Goal: Information Seeking & Learning: Compare options

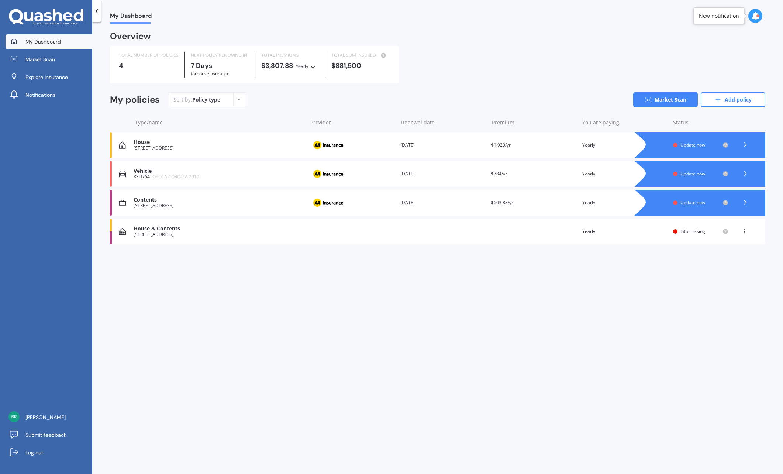
click at [699, 172] on span "Update now" at bounding box center [692, 173] width 25 height 6
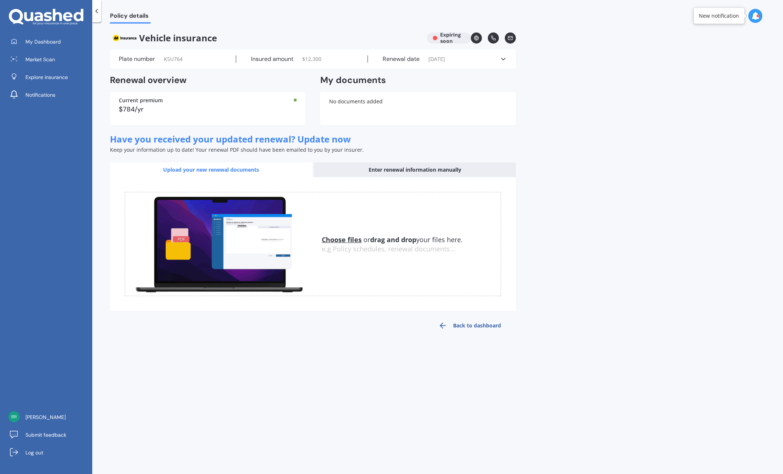
click at [162, 102] on div "Current premium" at bounding box center [208, 100] width 178 height 5
click at [96, 8] on icon at bounding box center [96, 10] width 7 height 7
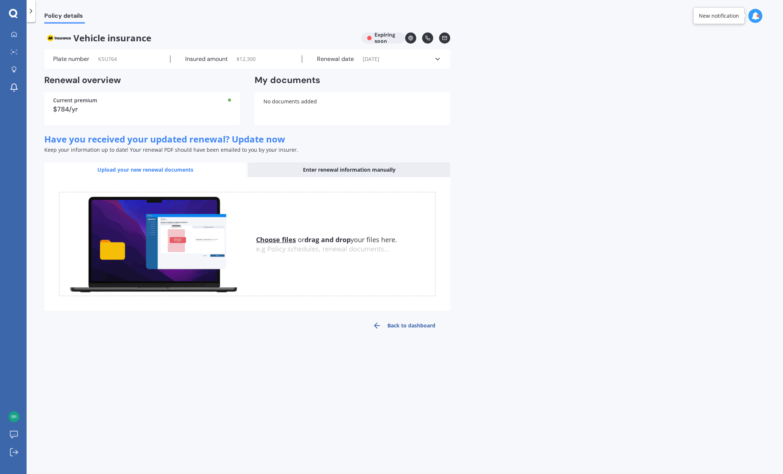
click at [413, 37] on link at bounding box center [410, 37] width 11 height 11
click at [13, 34] on icon at bounding box center [14, 34] width 6 height 6
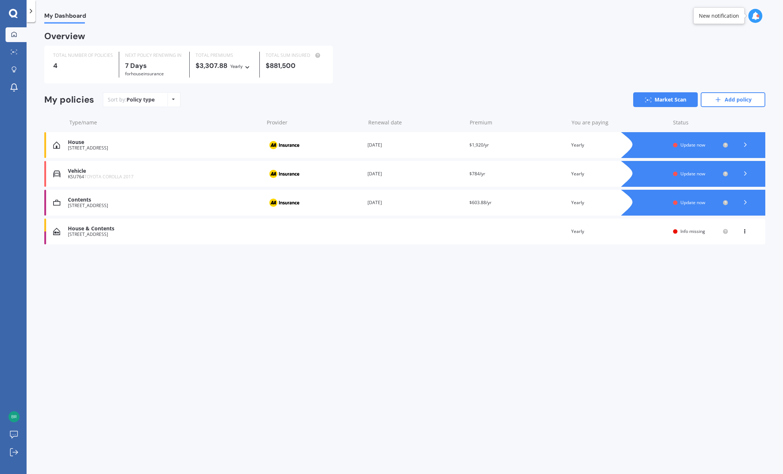
click at [169, 101] on div "Policy type Alphabetical Date added Renewing next" at bounding box center [173, 99] width 11 height 13
click at [170, 99] on div "Policy type Alphabetical Date added Renewing next" at bounding box center [173, 99] width 11 height 13
click at [681, 101] on link "Market Scan" at bounding box center [665, 99] width 65 height 15
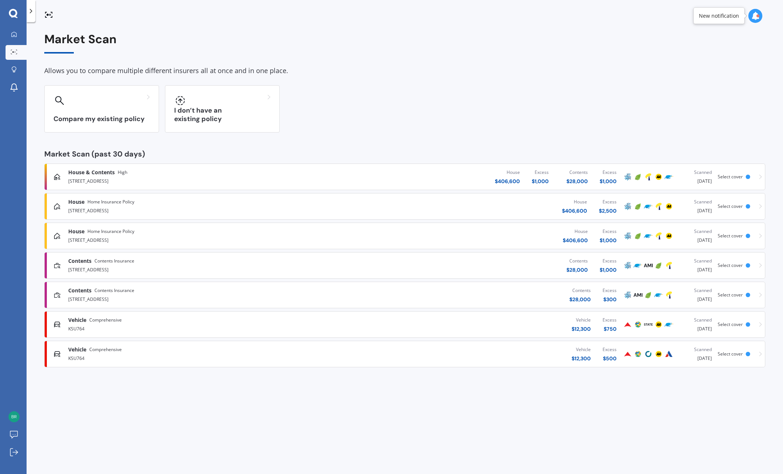
click at [176, 316] on div "Vehicle Comprehensive KSU764 Vehicle $ 12,300 Excess $ 750 Scanned [DATE] Selec…" at bounding box center [405, 324] width 714 height 22
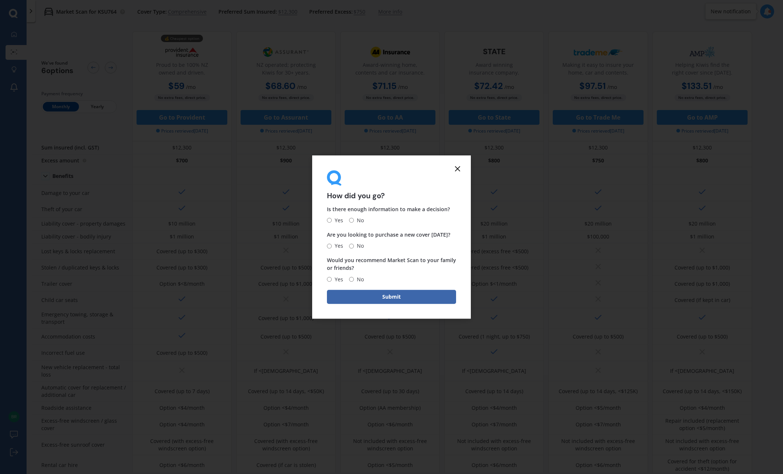
click at [639, 20] on div "How did you go? Is there enough information to make a decision? Yes No Are you …" at bounding box center [391, 237] width 783 height 474
click at [455, 169] on icon at bounding box center [457, 168] width 9 height 9
